Goal: Information Seeking & Learning: Learn about a topic

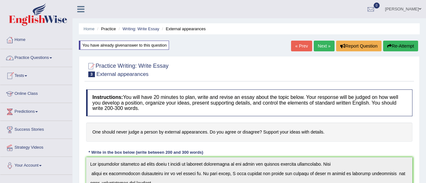
click at [42, 59] on link "Practice Questions" at bounding box center [36, 57] width 72 height 16
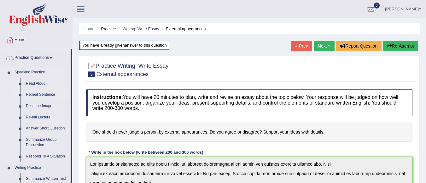
click at [39, 93] on link "Repeat Sentence" at bounding box center [47, 94] width 48 height 11
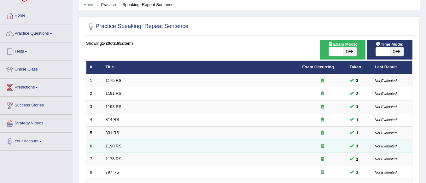
scroll to position [126, 0]
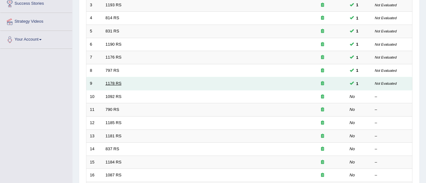
click at [115, 84] on link "1178 RS" at bounding box center [114, 83] width 16 height 5
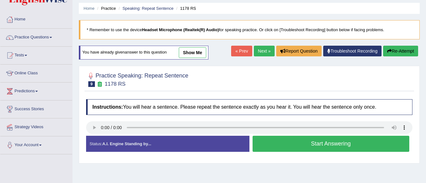
scroll to position [32, 0]
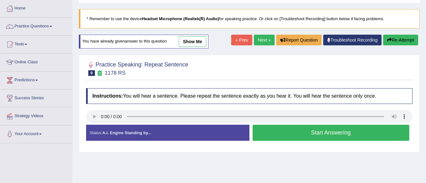
click at [197, 43] on link "show me" at bounding box center [192, 41] width 27 height 11
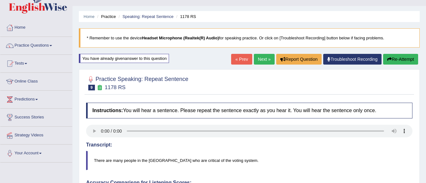
scroll to position [0, 0]
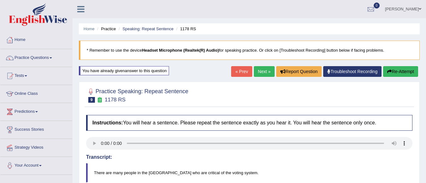
click at [260, 72] on link "Next »" at bounding box center [264, 71] width 21 height 11
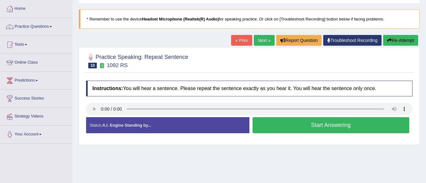
scroll to position [32, 0]
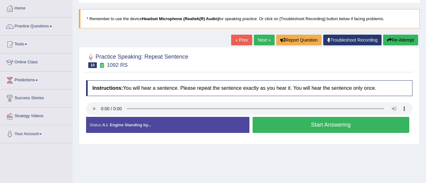
click at [290, 126] on button "Start Answering" at bounding box center [331, 125] width 157 height 16
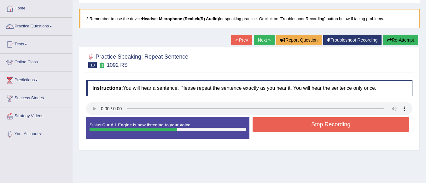
click at [290, 126] on button "Stop Recording" at bounding box center [331, 124] width 157 height 15
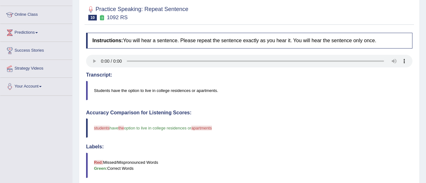
scroll to position [0, 0]
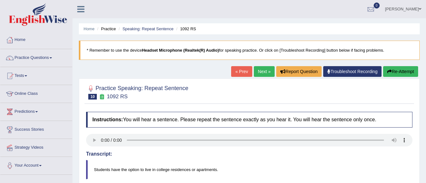
click at [265, 69] on link "Next »" at bounding box center [264, 71] width 21 height 11
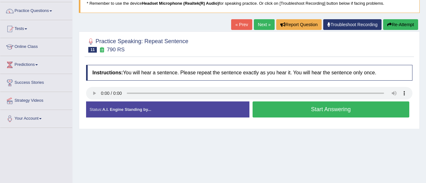
scroll to position [63, 0]
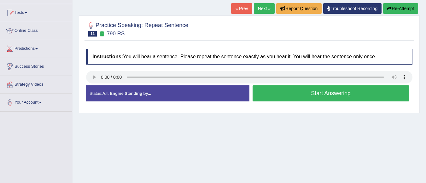
click at [285, 96] on button "Start Answering" at bounding box center [331, 94] width 157 height 16
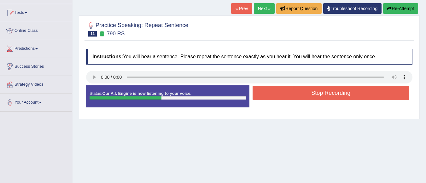
click at [287, 95] on button "Stop Recording" at bounding box center [331, 93] width 157 height 15
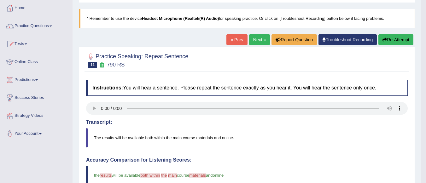
scroll to position [32, 0]
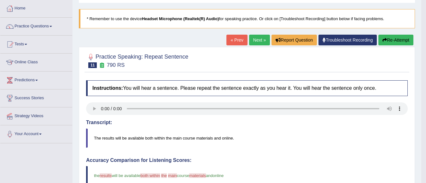
click at [258, 40] on link "Next »" at bounding box center [259, 40] width 21 height 11
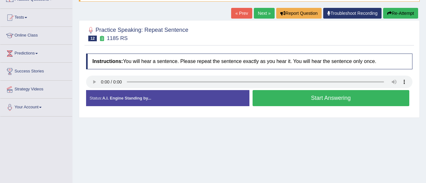
scroll to position [63, 0]
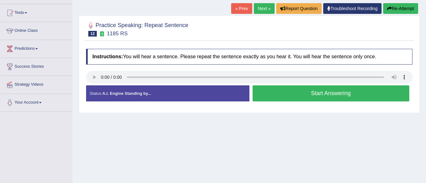
click at [318, 94] on button "Start Answering" at bounding box center [331, 94] width 157 height 16
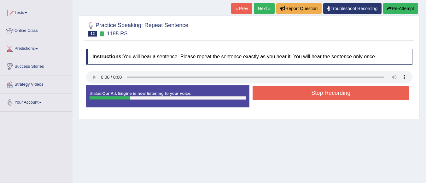
click at [318, 94] on button "Stop Recording" at bounding box center [331, 93] width 157 height 15
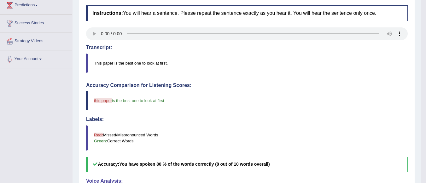
scroll to position [22, 0]
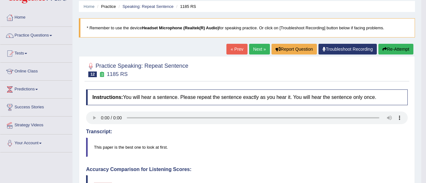
click at [257, 49] on link "Next »" at bounding box center [259, 49] width 21 height 11
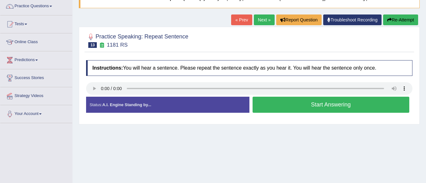
scroll to position [63, 0]
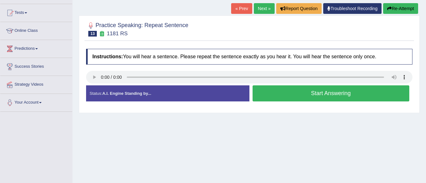
click at [319, 96] on button "Start Answering" at bounding box center [331, 94] width 157 height 16
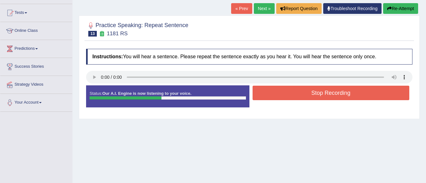
click at [319, 96] on button "Stop Recording" at bounding box center [331, 93] width 157 height 15
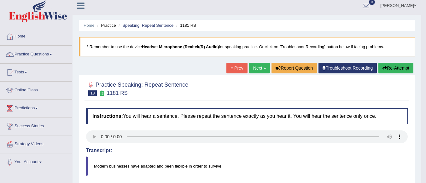
scroll to position [0, 0]
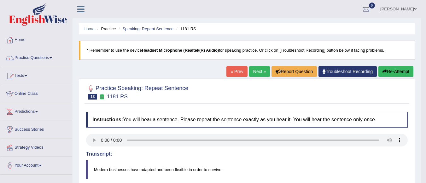
click at [259, 72] on link "Next »" at bounding box center [259, 71] width 21 height 11
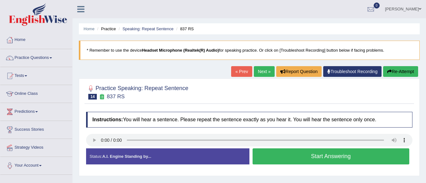
click at [332, 158] on button "Start Answering" at bounding box center [331, 157] width 157 height 16
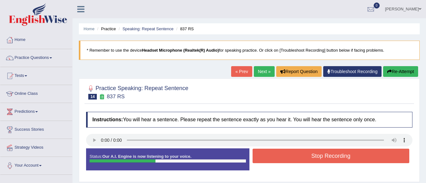
click at [339, 154] on button "Stop Recording" at bounding box center [331, 156] width 157 height 15
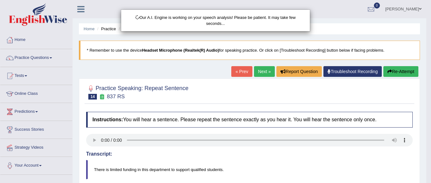
click at [398, 73] on div "Our A.I. Engine is working on your speech analysis! Please be patient. It may t…" at bounding box center [215, 91] width 431 height 183
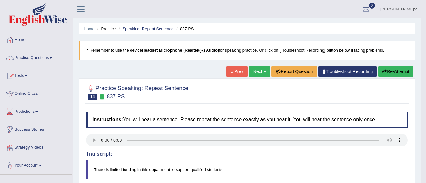
click at [396, 71] on button "Re-Attempt" at bounding box center [396, 71] width 35 height 11
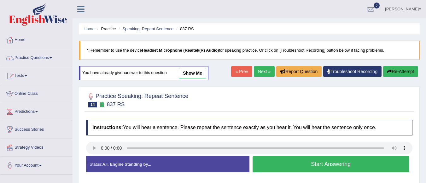
click at [301, 166] on button "Start Answering" at bounding box center [331, 165] width 157 height 16
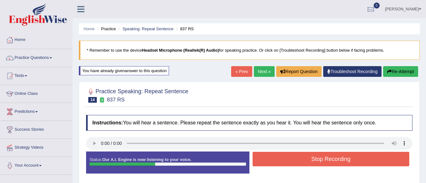
click at [309, 159] on button "Stop Recording" at bounding box center [331, 159] width 157 height 15
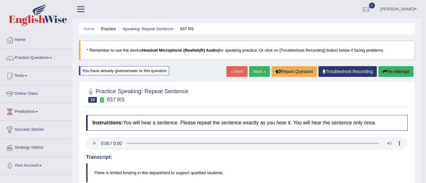
click at [255, 72] on link "Next »" at bounding box center [259, 71] width 21 height 11
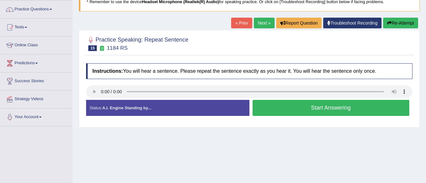
scroll to position [63, 0]
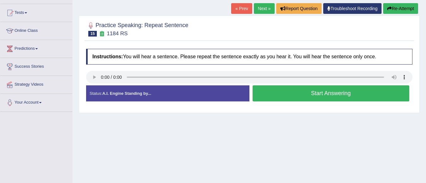
click at [302, 92] on button "Start Answering" at bounding box center [331, 94] width 157 height 16
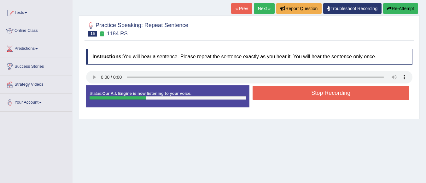
click at [302, 92] on button "Stop Recording" at bounding box center [331, 93] width 157 height 15
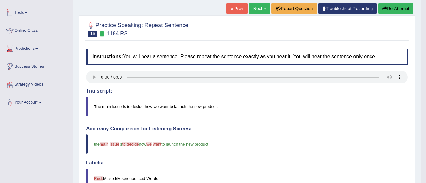
click at [27, 12] on span at bounding box center [26, 12] width 3 height 1
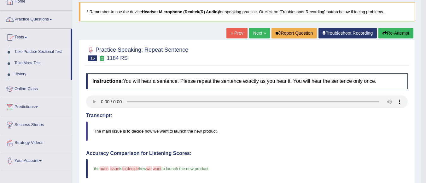
scroll to position [0, 0]
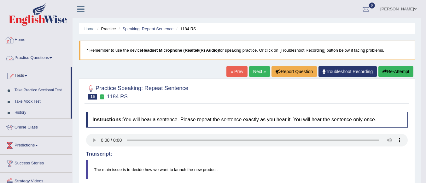
click at [30, 58] on link "Practice Questions" at bounding box center [36, 57] width 72 height 16
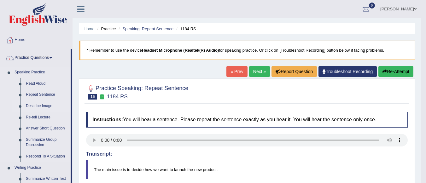
click at [43, 108] on link "Describe Image" at bounding box center [47, 106] width 48 height 11
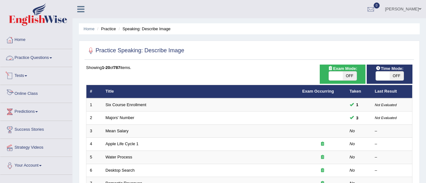
click at [28, 58] on link "Practice Questions" at bounding box center [36, 57] width 72 height 16
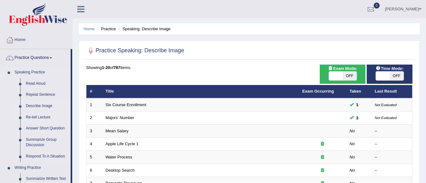
click at [42, 117] on link "Re-tell Lecture" at bounding box center [47, 117] width 48 height 11
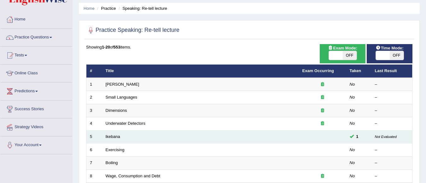
scroll to position [32, 0]
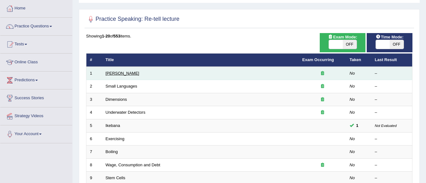
click at [110, 72] on link "[PERSON_NAME]" at bounding box center [123, 73] width 34 height 5
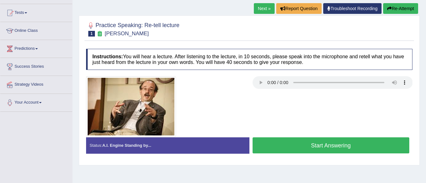
scroll to position [51, 0]
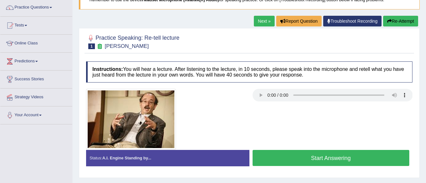
click at [270, 156] on button "Start Answering" at bounding box center [331, 158] width 157 height 16
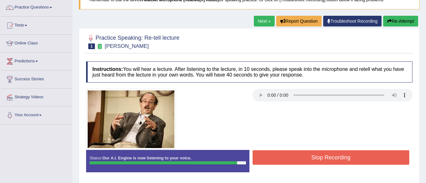
click at [274, 157] on button "Stop Recording" at bounding box center [331, 158] width 157 height 15
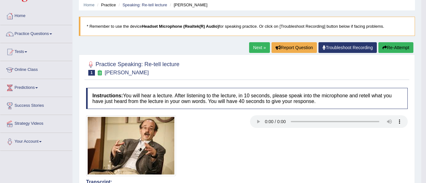
scroll to position [23, 0]
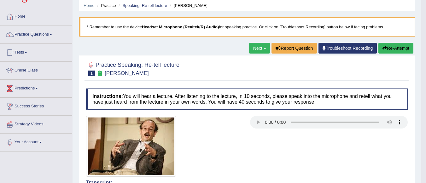
click at [256, 46] on link "Next »" at bounding box center [259, 48] width 21 height 11
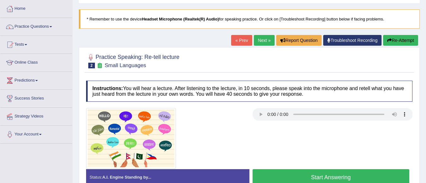
scroll to position [32, 0]
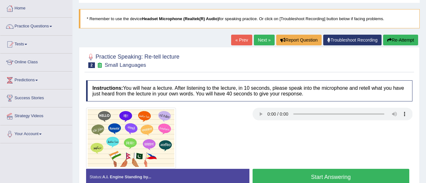
click at [287, 174] on button "Start Answering" at bounding box center [331, 177] width 157 height 16
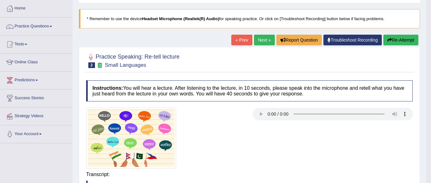
click at [426, 32] on body "Toggle navigation Home Practice Questions Speaking Practice Read Aloud Repeat S…" at bounding box center [215, 59] width 431 height 183
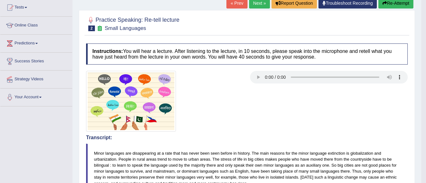
scroll to position [63, 0]
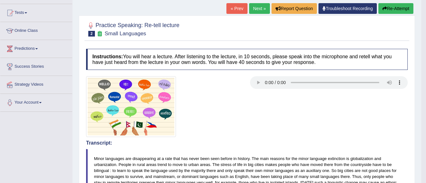
click at [255, 12] on link "Next »" at bounding box center [259, 8] width 21 height 11
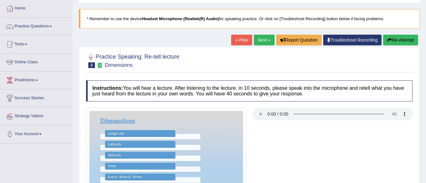
scroll to position [63, 0]
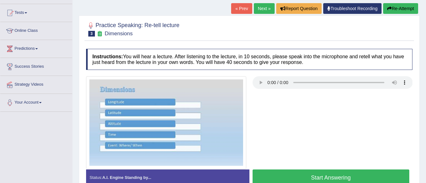
click at [350, 178] on button "Start Answering" at bounding box center [331, 178] width 157 height 16
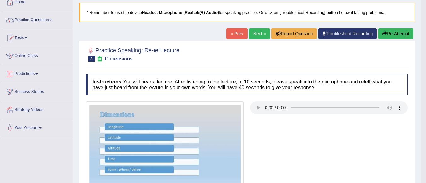
scroll to position [32, 0]
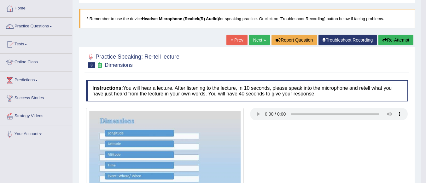
click at [254, 43] on link "Next »" at bounding box center [259, 40] width 21 height 11
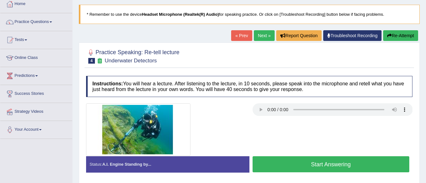
scroll to position [63, 0]
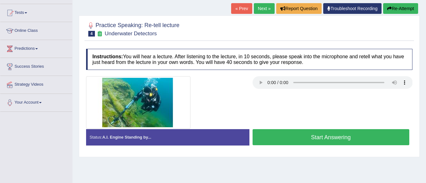
click at [287, 138] on button "Start Answering" at bounding box center [331, 137] width 157 height 16
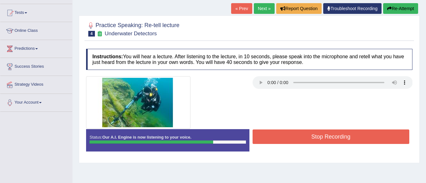
click at [288, 133] on button "Stop Recording" at bounding box center [331, 137] width 157 height 15
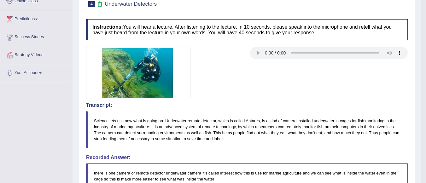
scroll to position [32, 0]
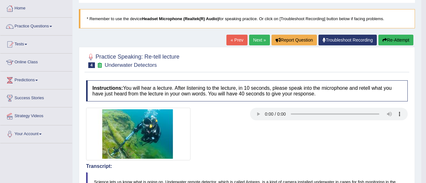
click at [403, 41] on button "Re-Attempt" at bounding box center [396, 40] width 35 height 11
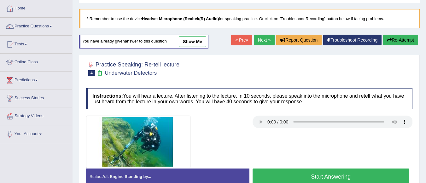
click at [313, 179] on button "Start Answering" at bounding box center [331, 177] width 157 height 16
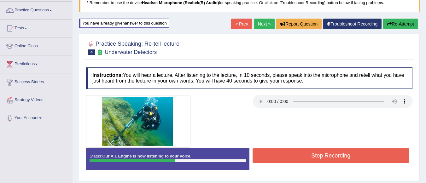
scroll to position [63, 0]
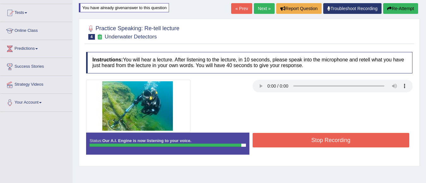
click at [334, 137] on button "Stop Recording" at bounding box center [331, 140] width 157 height 15
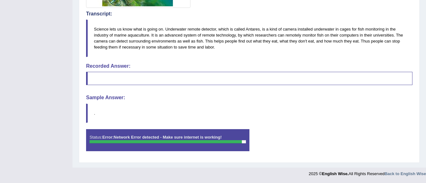
scroll to position [188, 0]
click at [270, 116] on blockquote "." at bounding box center [249, 113] width 327 height 19
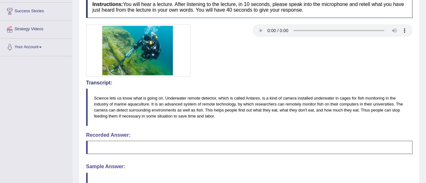
scroll to position [0, 0]
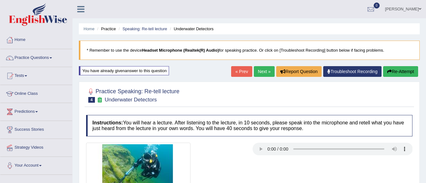
click at [396, 72] on button "Re-Attempt" at bounding box center [401, 71] width 35 height 11
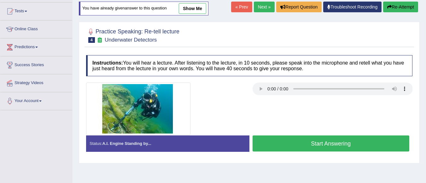
scroll to position [63, 0]
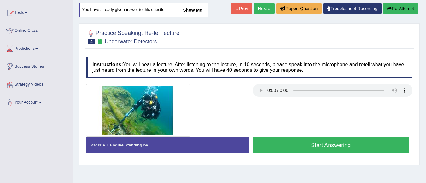
click at [292, 145] on button "Start Answering" at bounding box center [331, 145] width 157 height 16
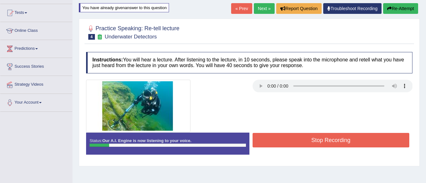
click at [342, 142] on button "Stop Recording" at bounding box center [331, 140] width 157 height 15
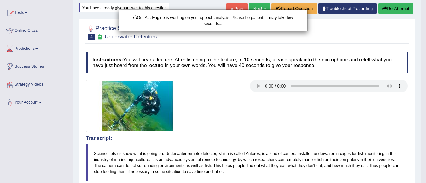
click at [405, 7] on div "Our A.I. Engine is working on your speech analysis! Please be patient. It may t…" at bounding box center [213, 91] width 426 height 183
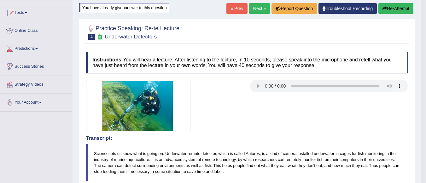
click at [395, 10] on button "Re-Attempt" at bounding box center [396, 8] width 35 height 11
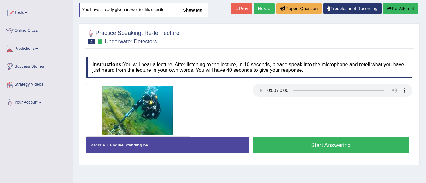
click at [314, 149] on button "Start Answering" at bounding box center [331, 145] width 157 height 16
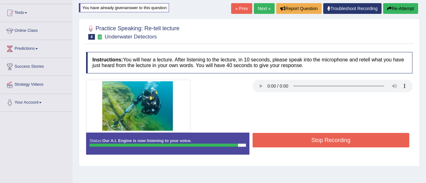
click at [360, 137] on button "Stop Recording" at bounding box center [331, 140] width 157 height 15
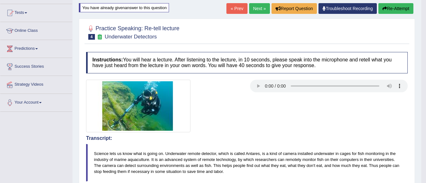
drag, startPoint x: 430, startPoint y: 87, endPoint x: 424, endPoint y: 111, distance: 25.3
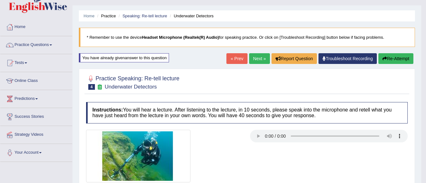
scroll to position [12, 0]
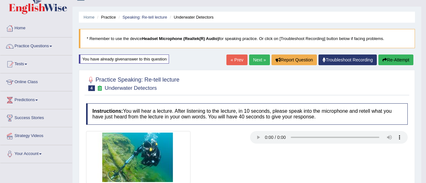
click at [253, 59] on link "Next »" at bounding box center [259, 60] width 21 height 11
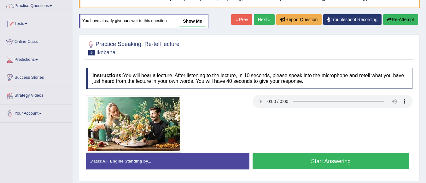
scroll to position [63, 0]
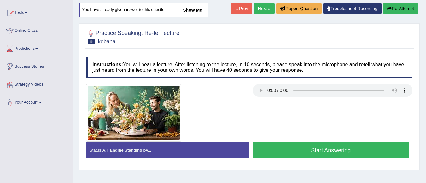
click at [273, 32] on div at bounding box center [249, 36] width 327 height 19
click at [284, 149] on button "Start Answering" at bounding box center [331, 150] width 157 height 16
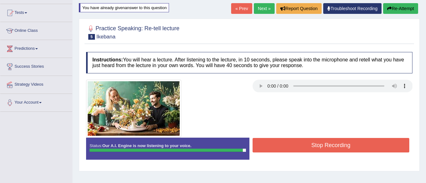
click at [273, 148] on button "Stop Recording" at bounding box center [331, 145] width 157 height 15
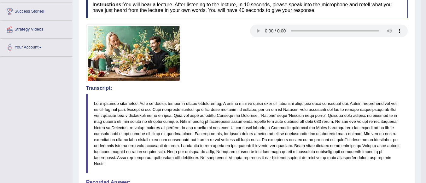
scroll to position [24, 0]
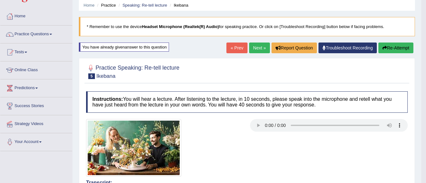
click at [259, 48] on link "Next »" at bounding box center [259, 48] width 21 height 11
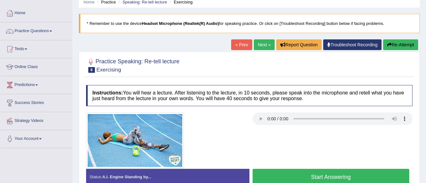
scroll to position [63, 0]
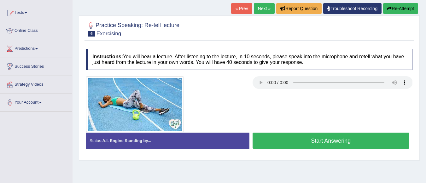
click at [320, 138] on button "Start Answering" at bounding box center [331, 141] width 157 height 16
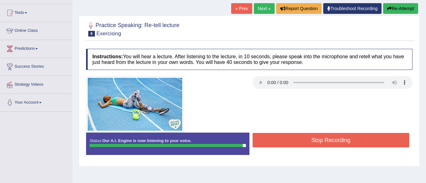
click at [291, 139] on button "Stop Recording" at bounding box center [331, 140] width 157 height 15
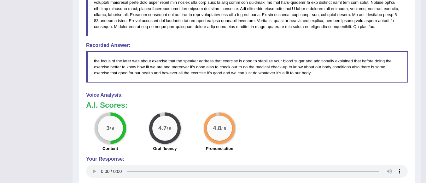
scroll to position [240, 0]
drag, startPoint x: 430, startPoint y: 99, endPoint x: 418, endPoint y: 198, distance: 99.2
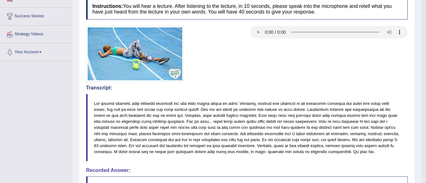
scroll to position [0, 0]
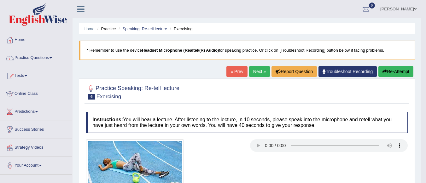
click at [259, 71] on link "Next »" at bounding box center [259, 71] width 21 height 11
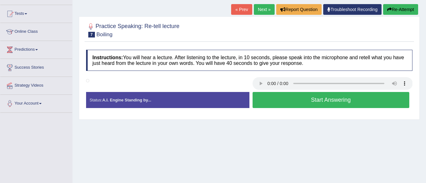
scroll to position [63, 0]
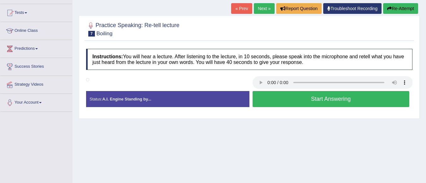
click at [277, 99] on button "Start Answering" at bounding box center [331, 99] width 157 height 16
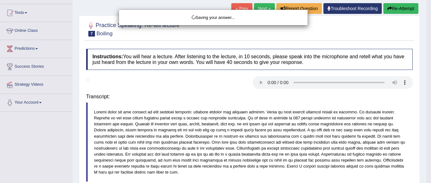
click at [290, 100] on body "Toggle navigation Home Practice Questions Speaking Practice Read Aloud Repeat S…" at bounding box center [215, 28] width 431 height 183
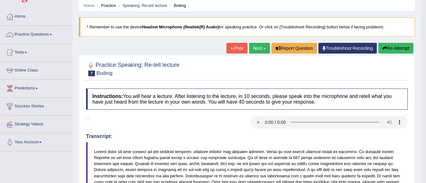
scroll to position [0, 0]
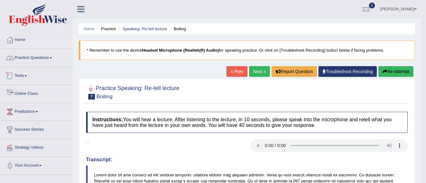
click at [44, 56] on link "Practice Questions" at bounding box center [36, 57] width 72 height 16
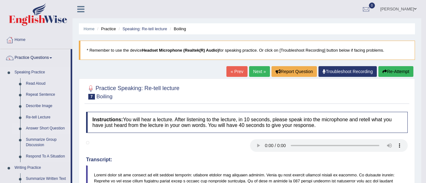
click at [44, 129] on link "Answer Short Question" at bounding box center [47, 128] width 48 height 11
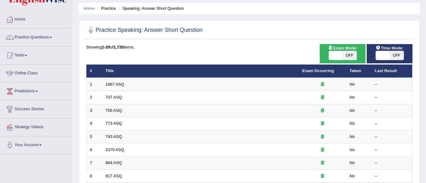
scroll to position [63, 0]
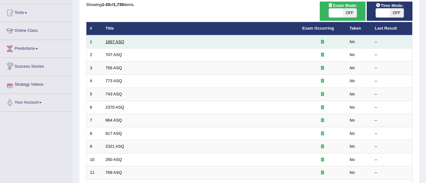
click at [114, 43] on link "1667 ASQ" at bounding box center [115, 41] width 19 height 5
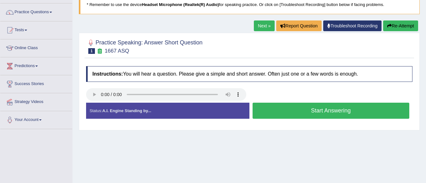
scroll to position [32, 0]
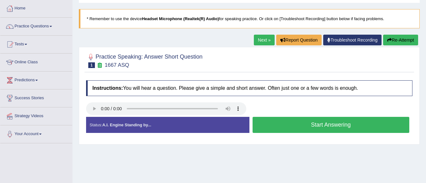
click at [302, 123] on button "Start Answering" at bounding box center [331, 125] width 157 height 16
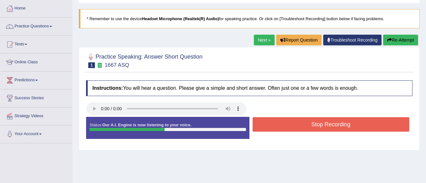
click at [297, 124] on button "Stop Recording" at bounding box center [331, 124] width 157 height 15
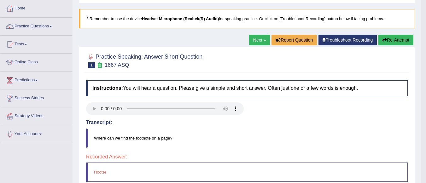
click at [259, 42] on link "Next »" at bounding box center [259, 40] width 21 height 11
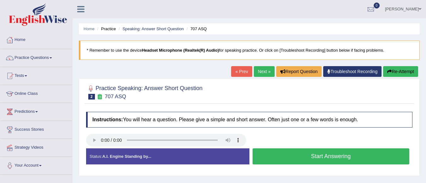
click at [276, 158] on button "Start Answering" at bounding box center [331, 157] width 157 height 16
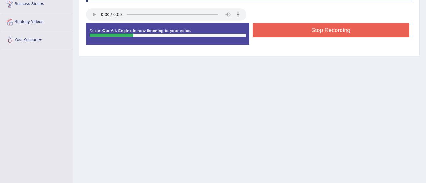
scroll to position [126, 0]
click at [305, 31] on button "Stop Recording" at bounding box center [331, 30] width 157 height 15
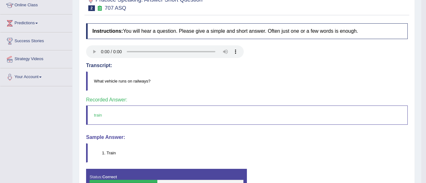
scroll to position [0, 0]
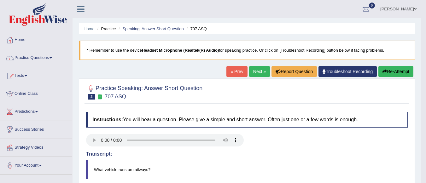
click at [253, 70] on link "Next »" at bounding box center [259, 71] width 21 height 11
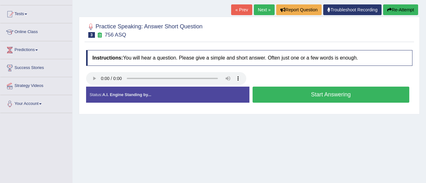
scroll to position [63, 0]
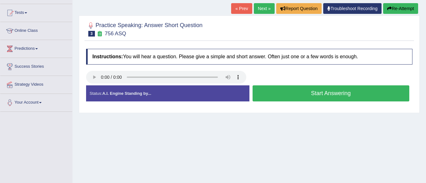
click at [275, 94] on button "Start Answering" at bounding box center [331, 94] width 157 height 16
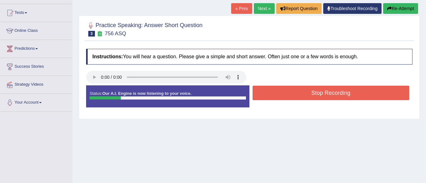
click at [276, 92] on button "Stop Recording" at bounding box center [331, 93] width 157 height 15
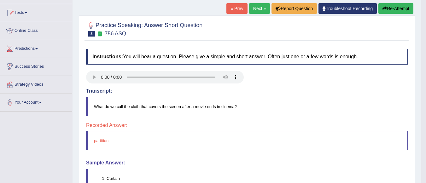
click at [257, 10] on link "Next »" at bounding box center [259, 8] width 21 height 11
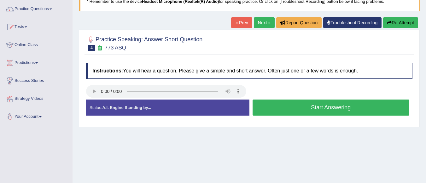
scroll to position [63, 0]
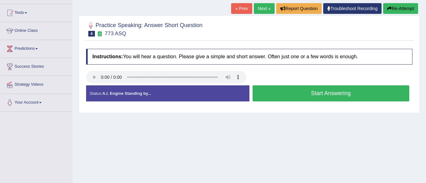
click at [293, 93] on button "Start Answering" at bounding box center [331, 94] width 157 height 16
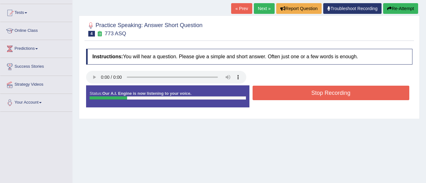
click at [293, 93] on button "Stop Recording" at bounding box center [331, 93] width 157 height 15
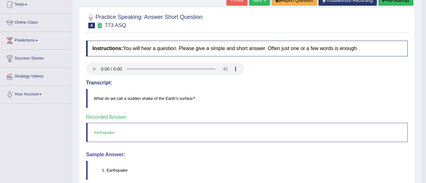
scroll to position [32, 0]
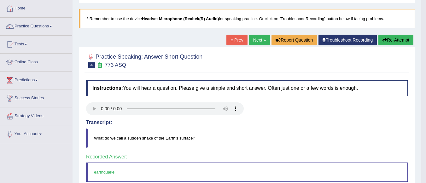
click at [253, 39] on link "Next »" at bounding box center [259, 40] width 21 height 11
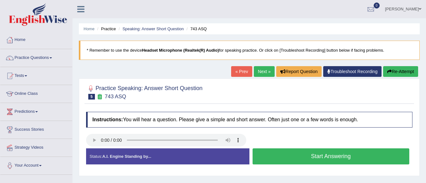
click at [315, 155] on button "Start Answering" at bounding box center [331, 157] width 157 height 16
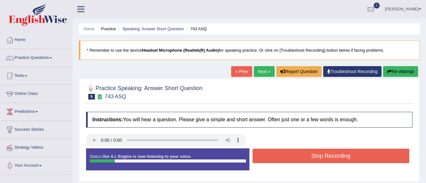
click at [315, 155] on button "Stop Recording" at bounding box center [331, 156] width 157 height 15
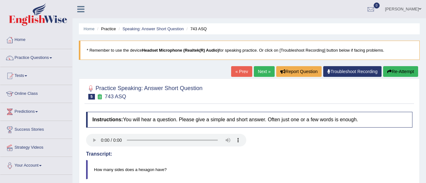
click at [258, 73] on link "Next »" at bounding box center [264, 71] width 21 height 11
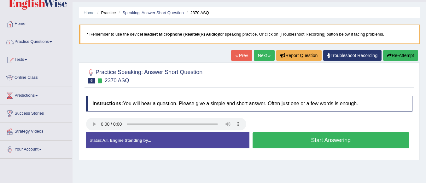
scroll to position [32, 0]
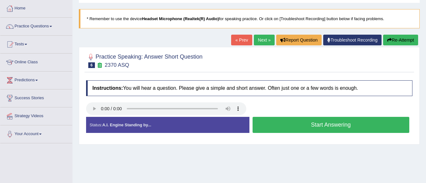
click at [300, 124] on button "Start Answering" at bounding box center [331, 125] width 157 height 16
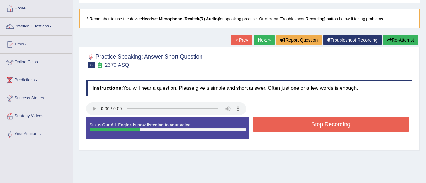
click at [300, 124] on button "Stop Recording" at bounding box center [331, 124] width 157 height 15
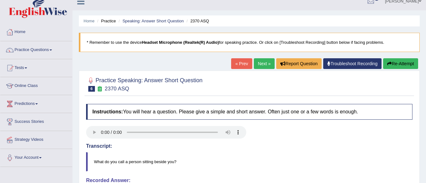
scroll to position [0, 0]
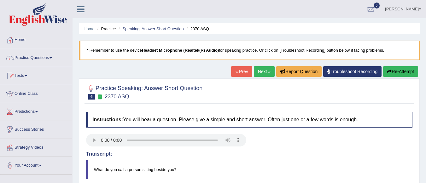
click at [266, 69] on link "Next »" at bounding box center [264, 71] width 21 height 11
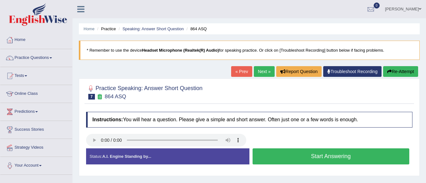
click at [332, 158] on button "Start Answering" at bounding box center [331, 157] width 157 height 16
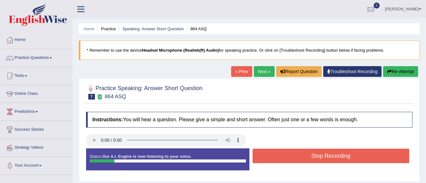
click at [325, 159] on button "Stop Recording" at bounding box center [331, 156] width 157 height 15
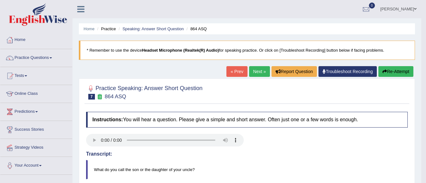
click at [258, 69] on link "Next »" at bounding box center [259, 71] width 21 height 11
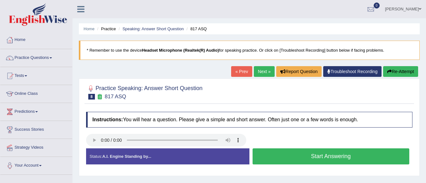
click at [310, 155] on button "Start Answering" at bounding box center [331, 157] width 157 height 16
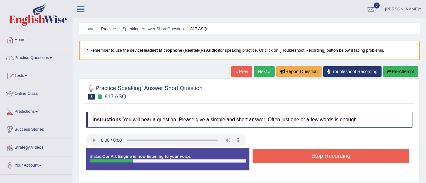
click at [310, 155] on button "Stop Recording" at bounding box center [331, 156] width 157 height 15
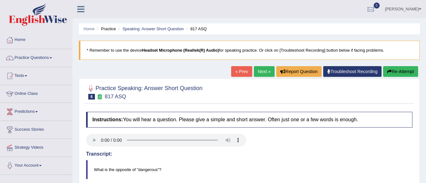
click at [389, 71] on icon "button" at bounding box center [390, 71] width 4 height 4
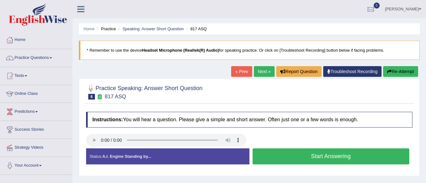
click at [282, 154] on button "Start Answering" at bounding box center [331, 157] width 157 height 16
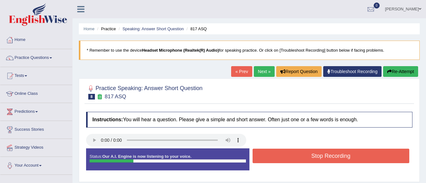
click at [284, 154] on button "Stop Recording" at bounding box center [331, 156] width 157 height 15
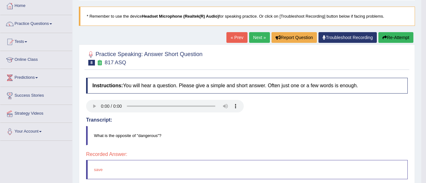
scroll to position [32, 0]
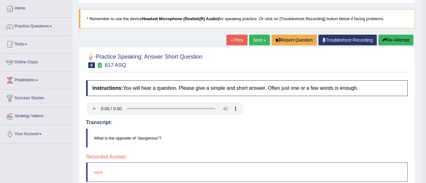
click at [256, 39] on link "Next »" at bounding box center [259, 40] width 21 height 11
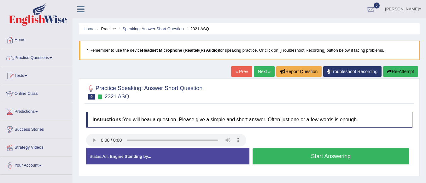
click at [290, 159] on button "Start Answering" at bounding box center [331, 157] width 157 height 16
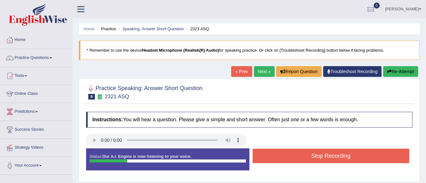
click at [290, 159] on button "Stop Recording" at bounding box center [331, 156] width 157 height 15
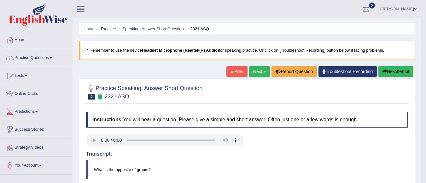
click at [256, 74] on link "Next »" at bounding box center [259, 71] width 21 height 11
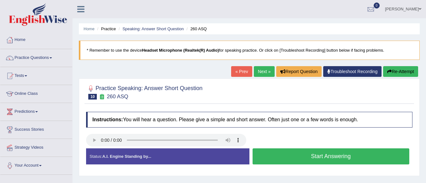
click at [284, 155] on button "Start Answering" at bounding box center [331, 157] width 157 height 16
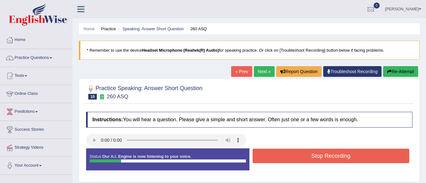
click at [285, 155] on button "Stop Recording" at bounding box center [331, 156] width 157 height 15
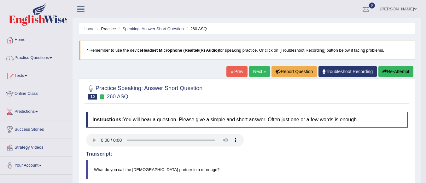
click at [256, 70] on link "Next »" at bounding box center [259, 71] width 21 height 11
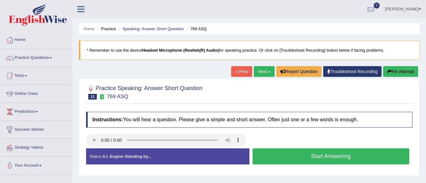
click at [298, 158] on button "Start Answering" at bounding box center [331, 157] width 157 height 16
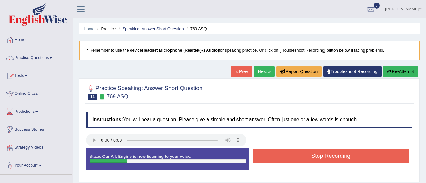
click at [299, 158] on button "Stop Recording" at bounding box center [331, 156] width 157 height 15
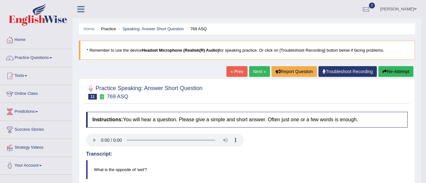
click at [255, 71] on link "Next »" at bounding box center [259, 71] width 21 height 11
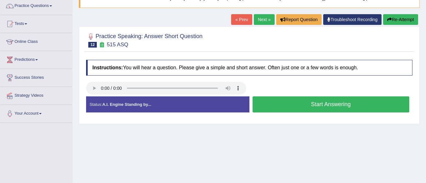
scroll to position [63, 0]
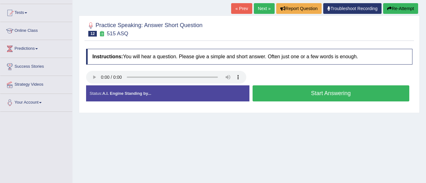
click at [306, 92] on button "Start Answering" at bounding box center [331, 94] width 157 height 16
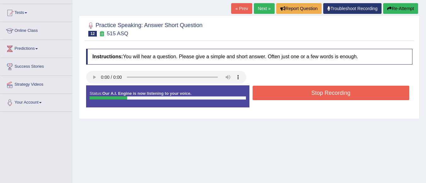
click at [306, 92] on button "Stop Recording" at bounding box center [331, 93] width 157 height 15
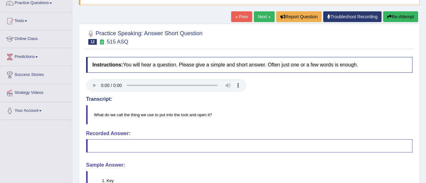
scroll to position [53, 0]
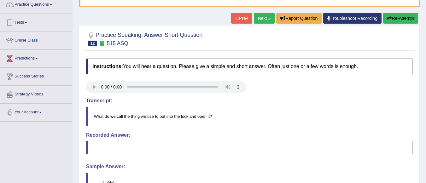
click at [258, 20] on link "Next »" at bounding box center [264, 18] width 21 height 11
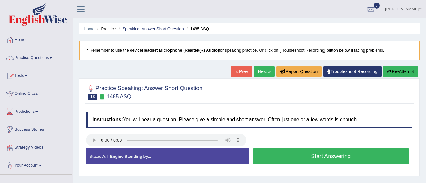
click at [292, 156] on button "Start Answering" at bounding box center [331, 157] width 157 height 16
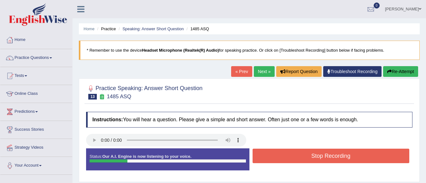
click at [297, 155] on button "Stop Recording" at bounding box center [331, 156] width 157 height 15
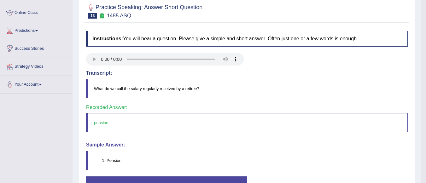
scroll to position [53, 0]
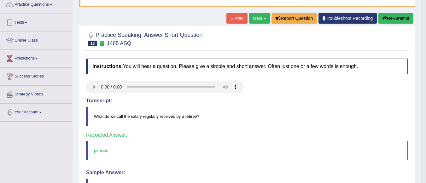
click at [257, 19] on link "Next »" at bounding box center [259, 18] width 21 height 11
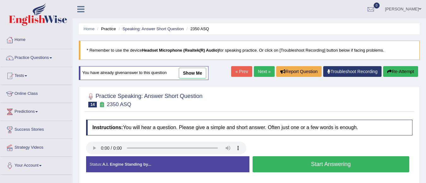
click at [326, 165] on button "Start Answering" at bounding box center [331, 165] width 157 height 16
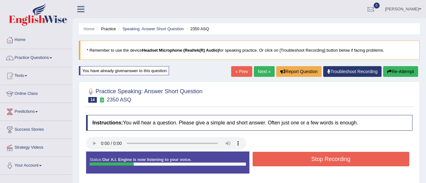
click at [326, 159] on button "Stop Recording" at bounding box center [331, 159] width 157 height 15
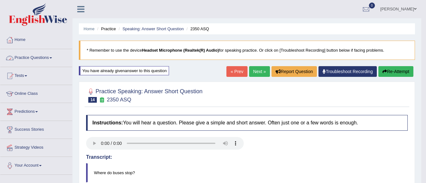
click at [38, 57] on link "Practice Questions" at bounding box center [36, 57] width 72 height 16
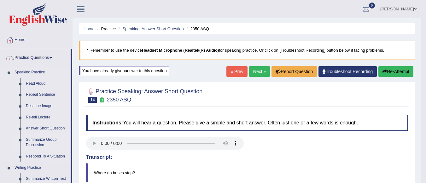
click at [52, 141] on link "Summarize Group Discussion" at bounding box center [47, 142] width 48 height 17
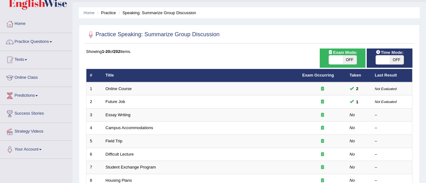
scroll to position [32, 0]
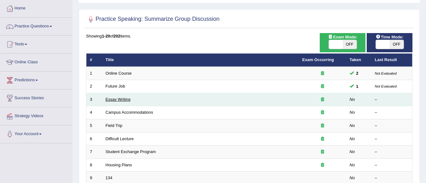
click at [119, 101] on link "Essay Writing" at bounding box center [118, 99] width 25 height 5
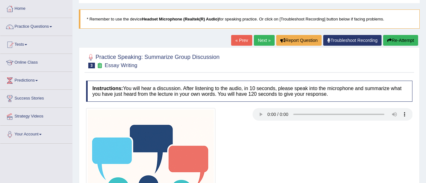
scroll to position [32, 0]
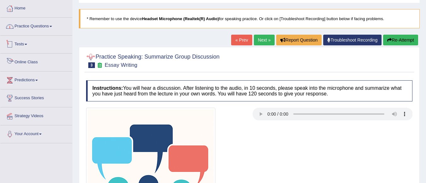
click at [40, 24] on link "Practice Questions" at bounding box center [36, 26] width 72 height 16
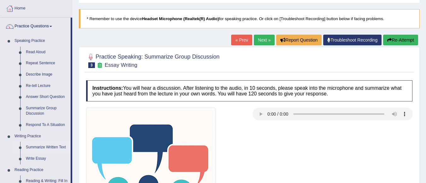
click at [48, 148] on link "Summarize Written Text" at bounding box center [47, 147] width 48 height 11
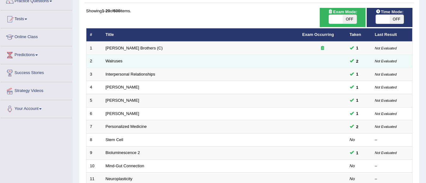
scroll to position [63, 0]
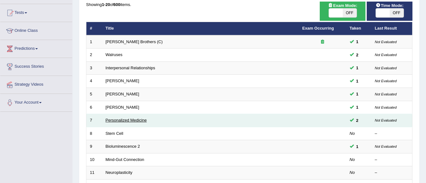
click at [126, 120] on link "Personalized Medicine" at bounding box center [126, 120] width 41 height 5
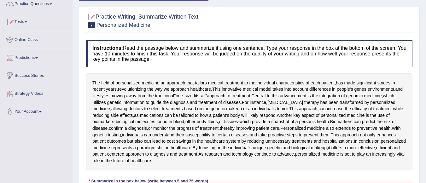
scroll to position [6, 0]
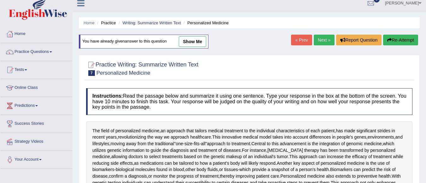
click at [196, 41] on link "show me" at bounding box center [192, 41] width 27 height 11
type textarea "The field of personalized medicine an approach that tailors medical treatment t…"
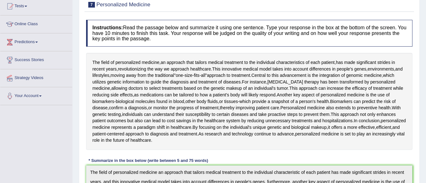
scroll to position [69, 0]
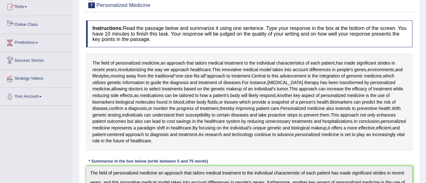
click at [23, 5] on link "Tests" at bounding box center [36, 6] width 72 height 16
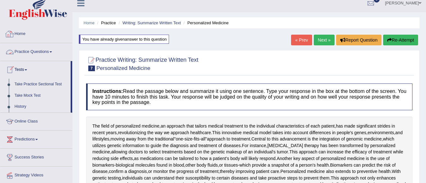
scroll to position [0, 0]
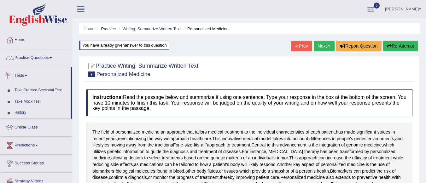
click at [30, 58] on link "Practice Questions" at bounding box center [36, 57] width 72 height 16
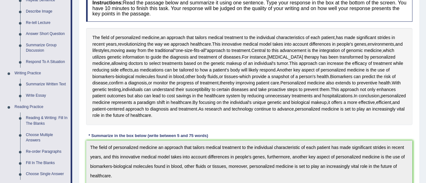
scroll to position [126, 0]
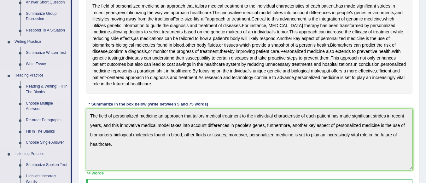
click at [34, 88] on link "Reading & Writing: Fill In The Blanks" at bounding box center [47, 89] width 48 height 17
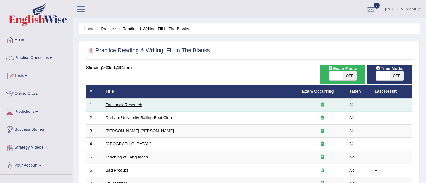
click at [139, 104] on link "Facebook Research" at bounding box center [124, 105] width 37 height 5
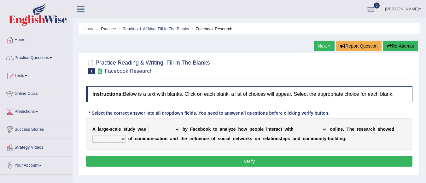
click at [171, 131] on select "surveyed had asked made" at bounding box center [165, 130] width 32 height 8
click at [149, 126] on select "surveyed had asked made" at bounding box center [165, 130] width 32 height 8
click at [170, 128] on select "surveyed had asked made" at bounding box center [165, 130] width 32 height 8
select select "made"
click at [149, 126] on select "surveyed had asked made" at bounding box center [165, 130] width 32 height 8
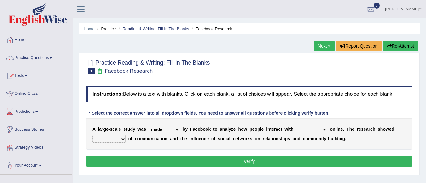
click at [322, 128] on select "together all each other another" at bounding box center [312, 130] width 32 height 8
select select "each other"
click at [296, 126] on select "together all each other another" at bounding box center [312, 130] width 32 height 8
click at [121, 138] on select "advantages standards fellowships patterns" at bounding box center [108, 139] width 33 height 8
select select "advantages"
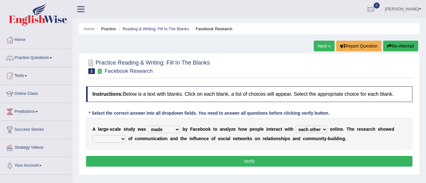
click at [92, 135] on select "advantages standards fellowships patterns" at bounding box center [108, 139] width 33 height 8
click at [241, 163] on button "Verify" at bounding box center [249, 161] width 327 height 11
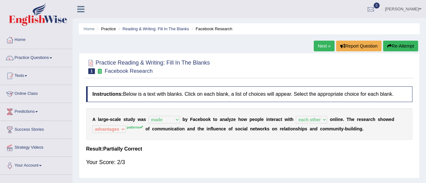
click at [324, 48] on link "Next »" at bounding box center [324, 46] width 21 height 11
